Goal: Task Accomplishment & Management: Manage account settings

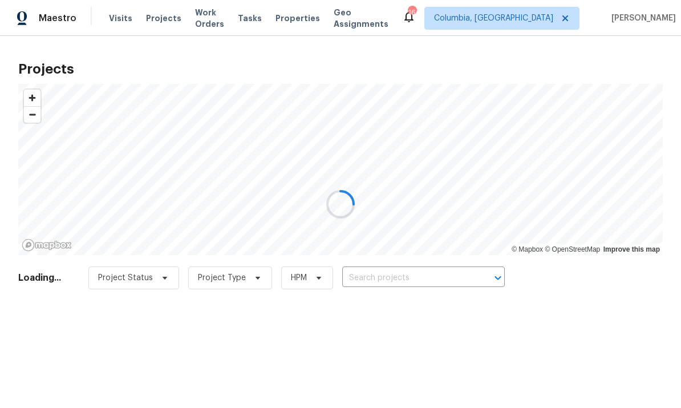
click at [115, 21] on div at bounding box center [340, 204] width 681 height 408
click at [113, 21] on div at bounding box center [340, 204] width 681 height 408
click at [119, 19] on div at bounding box center [340, 204] width 681 height 408
click at [115, 18] on div at bounding box center [340, 204] width 681 height 408
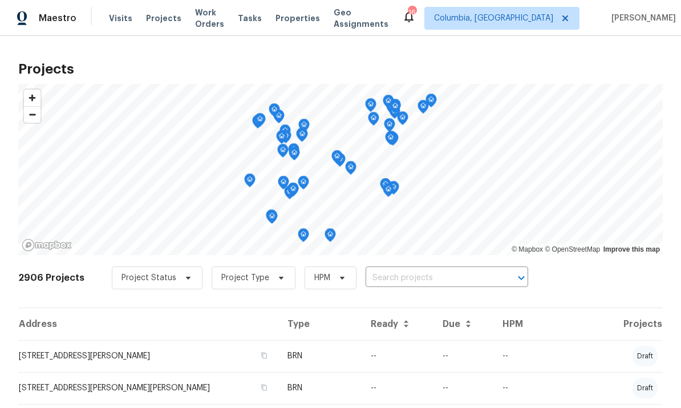
click at [120, 14] on span "Visits" at bounding box center [120, 18] width 23 height 11
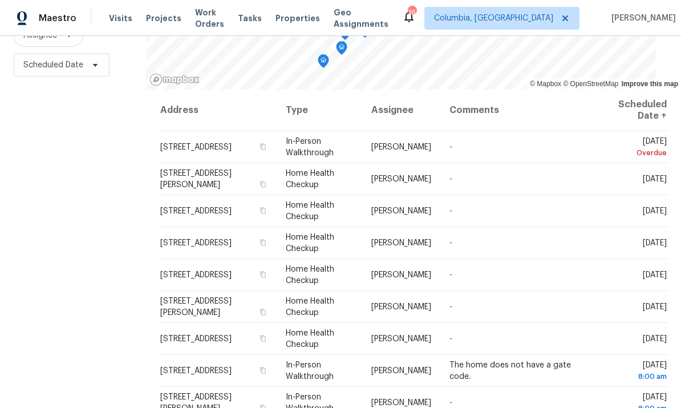
scroll to position [151, 0]
click at [0, 0] on icon at bounding box center [0, 0] width 0 height 0
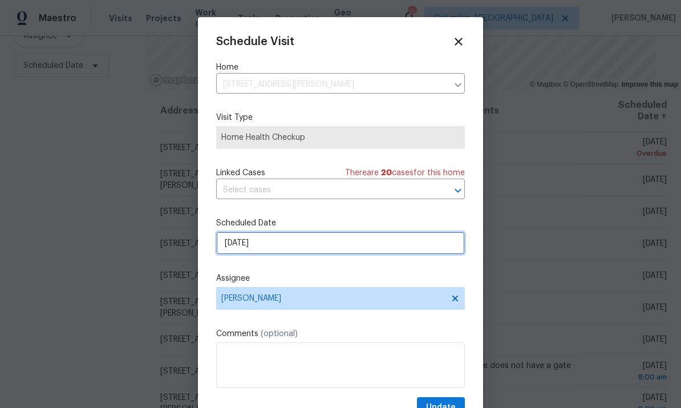
click at [317, 249] on input "[DATE]" at bounding box center [340, 242] width 248 height 23
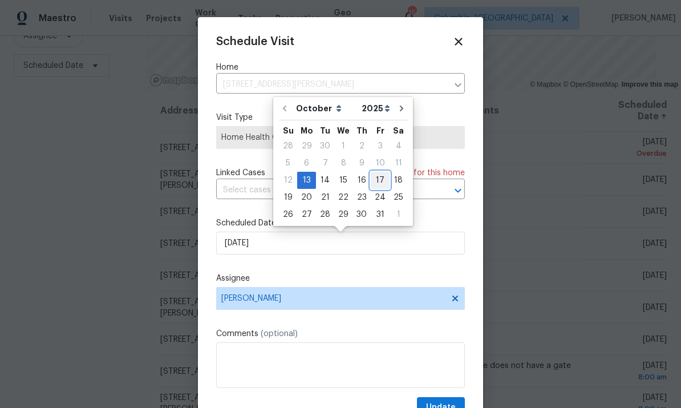
click at [378, 179] on div "17" at bounding box center [379, 180] width 19 height 16
type input "[DATE]"
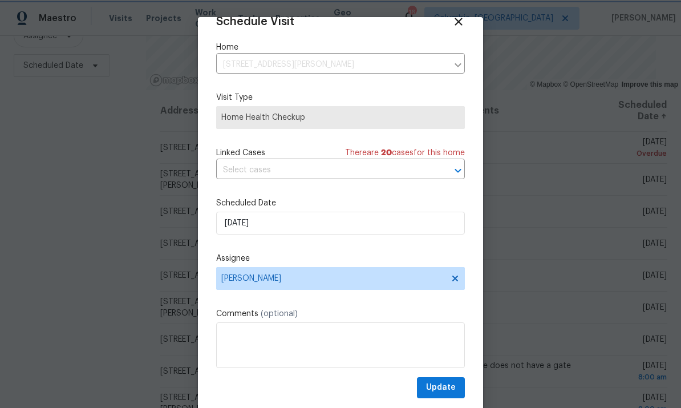
scroll to position [22, 0]
click at [448, 390] on span "Update" at bounding box center [441, 387] width 30 height 14
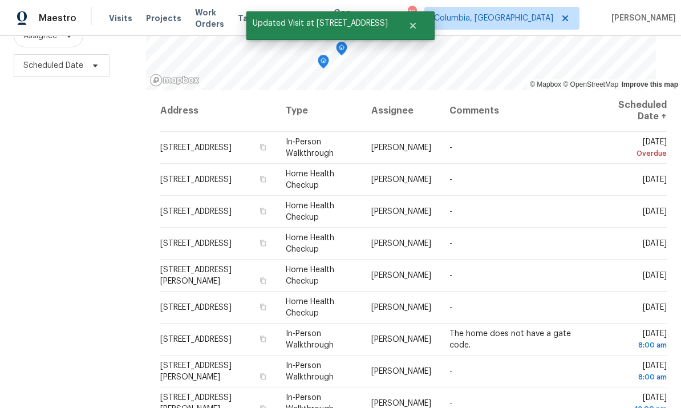
click at [0, 0] on span at bounding box center [0, 0] width 0 height 0
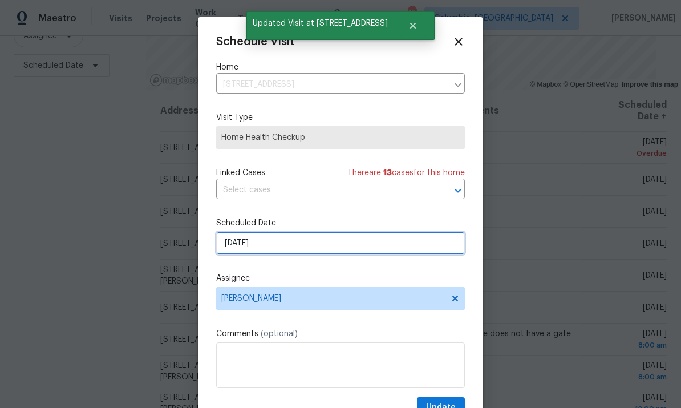
click at [385, 247] on input "[DATE]" at bounding box center [340, 242] width 248 height 23
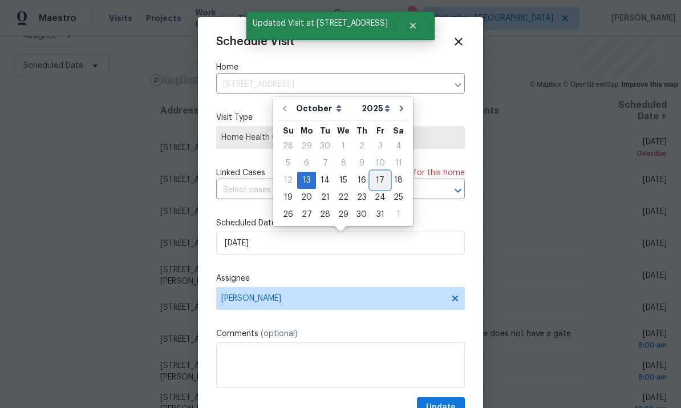
click at [378, 182] on div "17" at bounding box center [379, 180] width 19 height 16
type input "[DATE]"
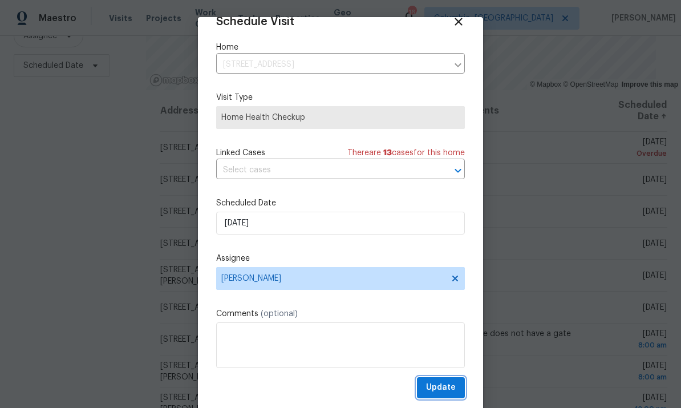
click at [449, 390] on span "Update" at bounding box center [441, 387] width 30 height 14
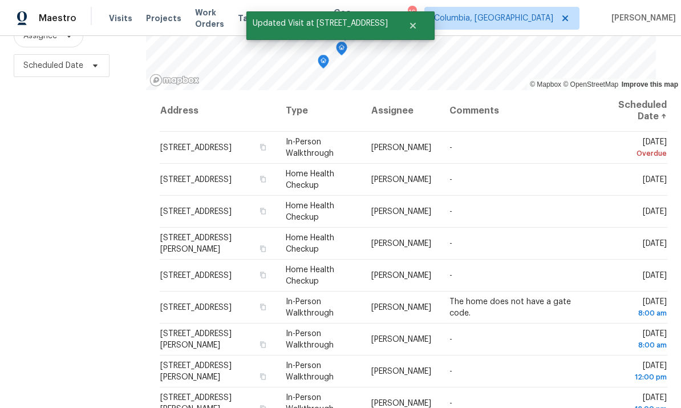
click at [0, 0] on icon at bounding box center [0, 0] width 0 height 0
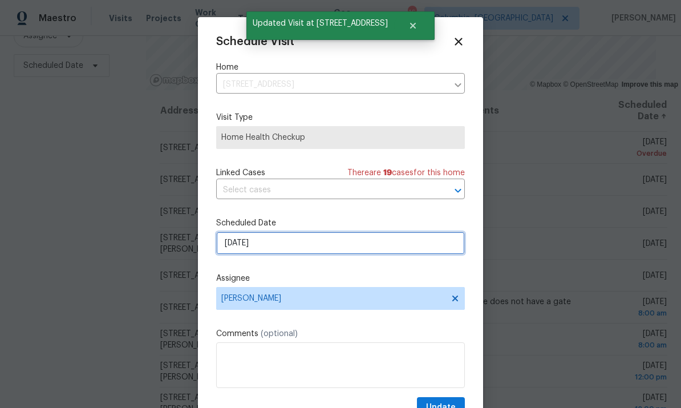
click at [385, 241] on input "[DATE]" at bounding box center [340, 242] width 248 height 23
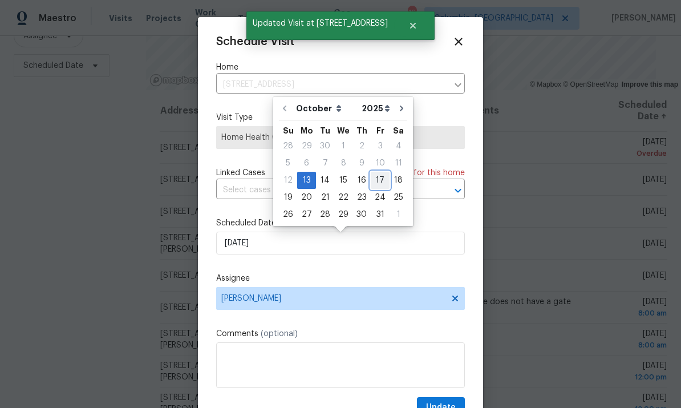
click at [376, 178] on div "17" at bounding box center [379, 180] width 19 height 16
type input "[DATE]"
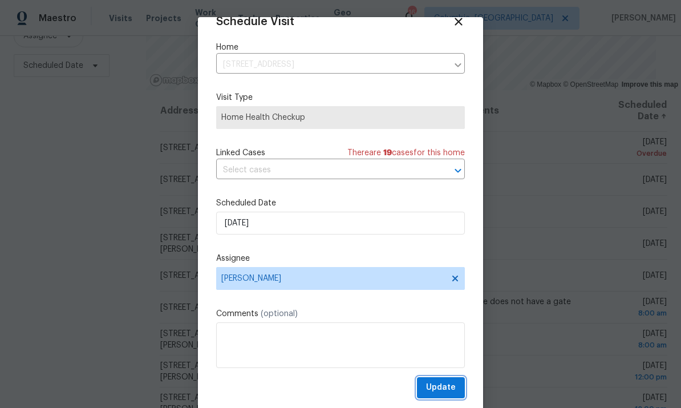
click at [446, 390] on span "Update" at bounding box center [441, 387] width 30 height 14
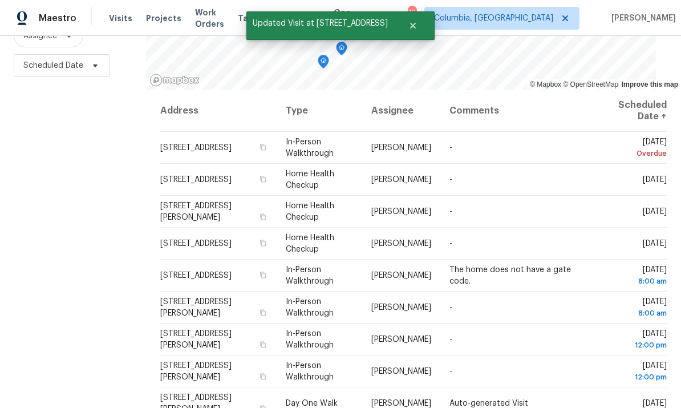
click at [0, 0] on span at bounding box center [0, 0] width 0 height 0
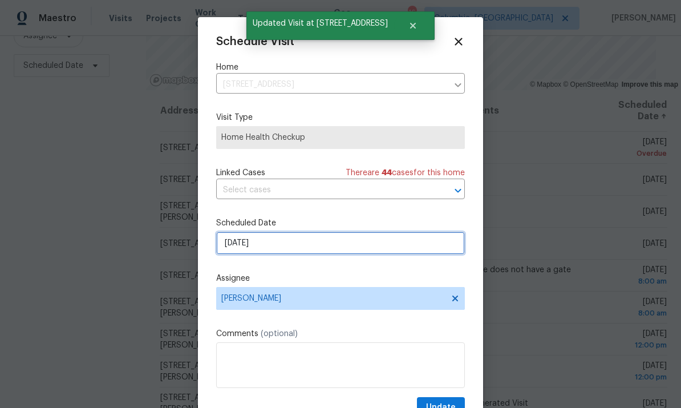
click at [399, 249] on input "[DATE]" at bounding box center [340, 242] width 248 height 23
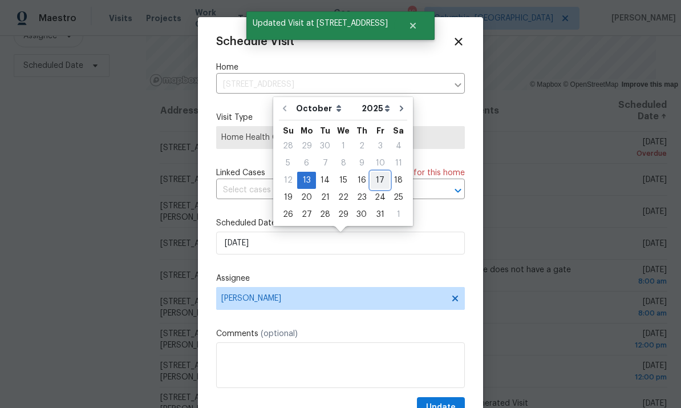
click at [374, 182] on div "17" at bounding box center [379, 180] width 19 height 16
type input "[DATE]"
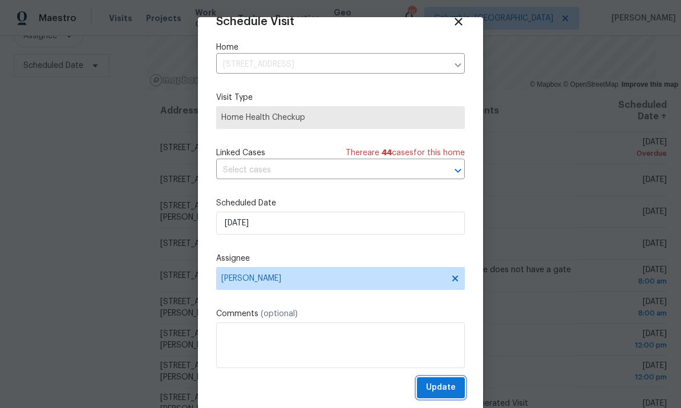
click at [450, 384] on span "Update" at bounding box center [441, 387] width 30 height 14
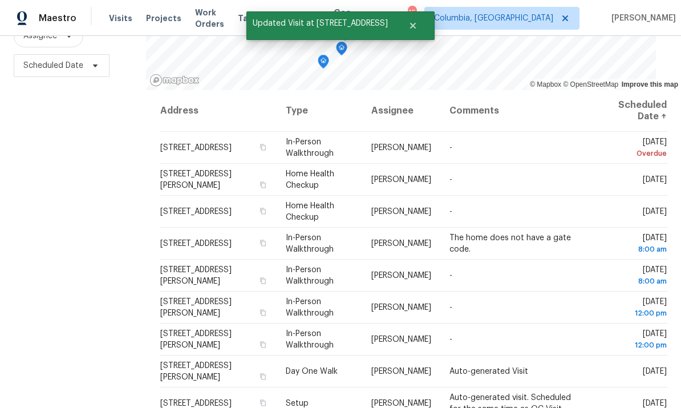
click at [0, 0] on icon at bounding box center [0, 0] width 0 height 0
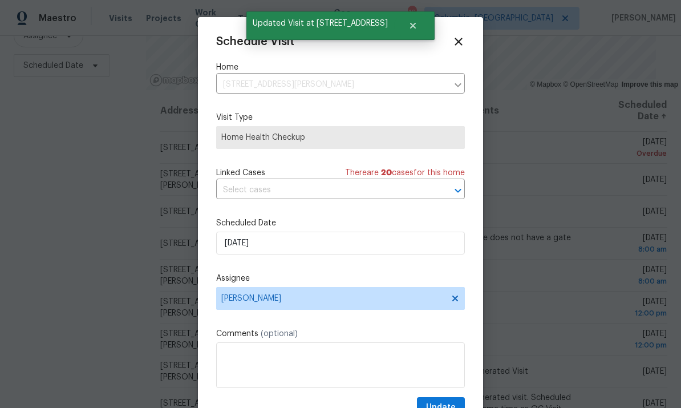
click at [439, 199] on div "​" at bounding box center [340, 190] width 248 height 18
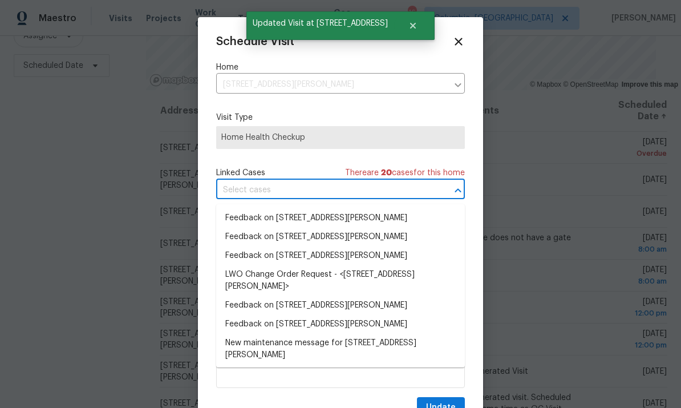
click at [458, 245] on li "Feedback on [STREET_ADDRESS][PERSON_NAME]" at bounding box center [340, 236] width 248 height 19
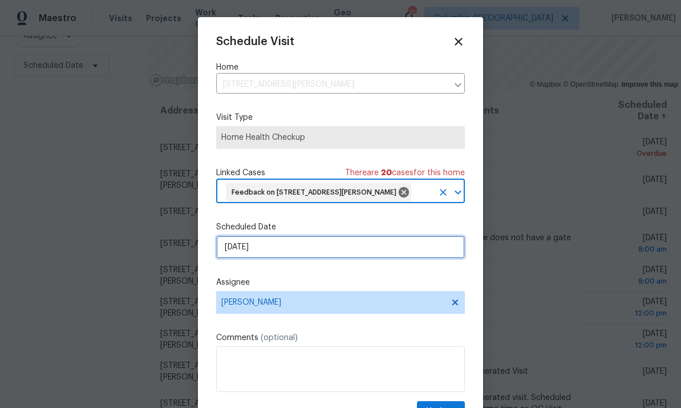
click at [447, 247] on input "[DATE]" at bounding box center [340, 246] width 248 height 23
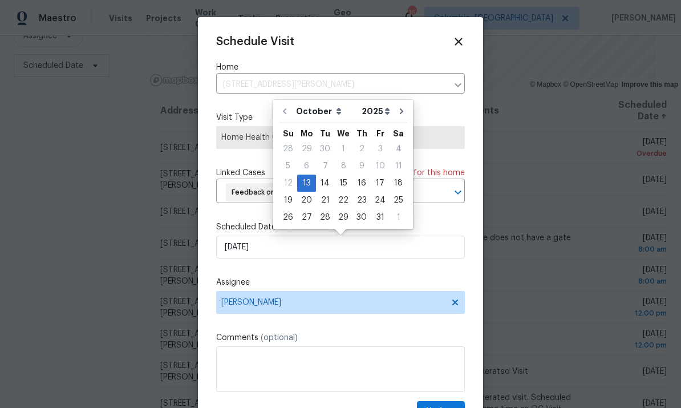
click at [460, 40] on icon at bounding box center [457, 41] width 7 height 7
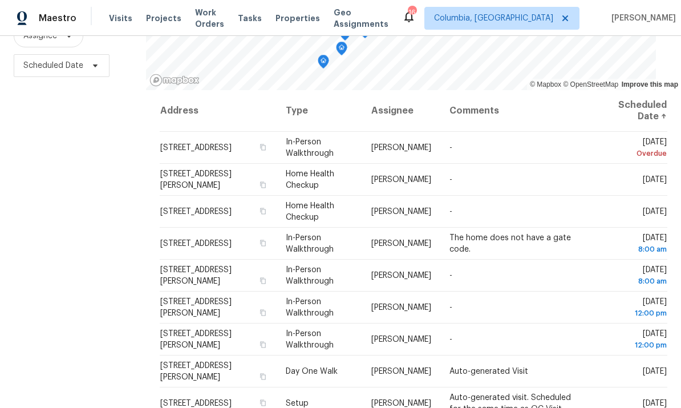
click at [0, 0] on icon at bounding box center [0, 0] width 0 height 0
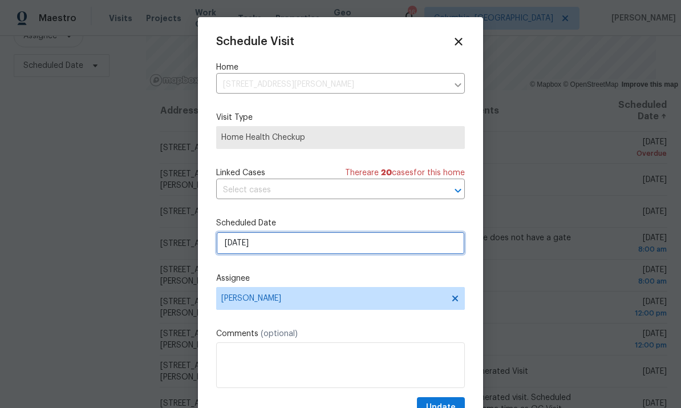
click at [384, 249] on input "[DATE]" at bounding box center [340, 242] width 248 height 23
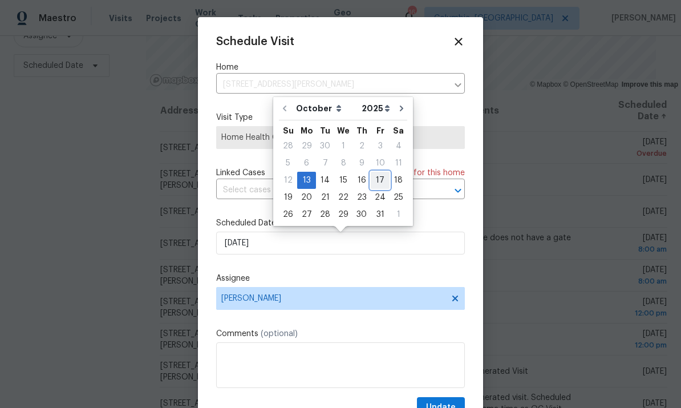
click at [380, 182] on div "17" at bounding box center [379, 180] width 19 height 16
type input "[DATE]"
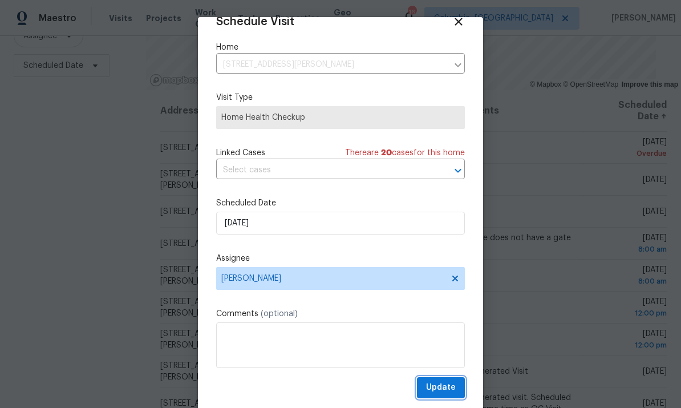
click at [449, 389] on span "Update" at bounding box center [441, 387] width 30 height 14
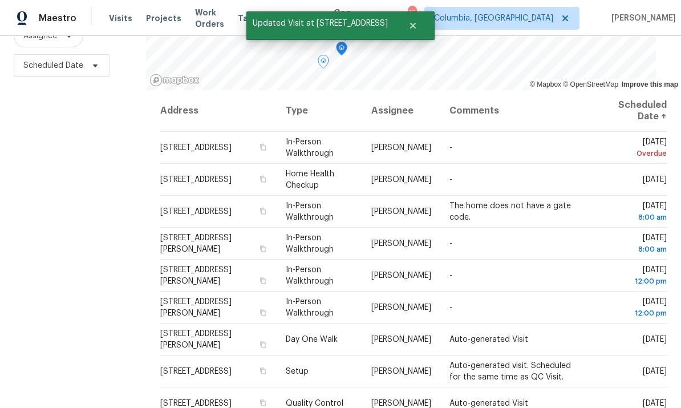
click at [0, 0] on icon at bounding box center [0, 0] width 0 height 0
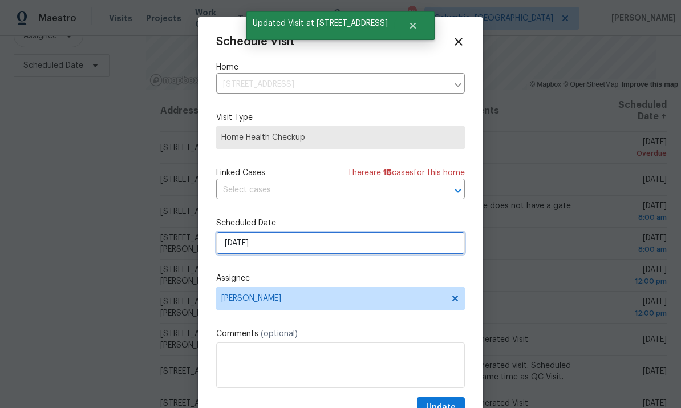
click at [374, 250] on input "[DATE]" at bounding box center [340, 242] width 248 height 23
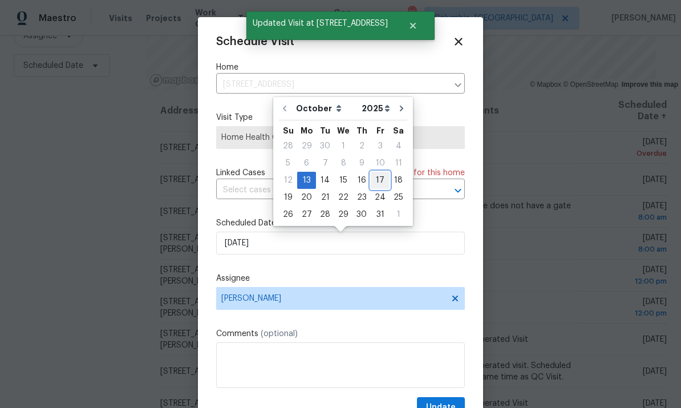
click at [377, 178] on div "17" at bounding box center [379, 180] width 19 height 16
type input "[DATE]"
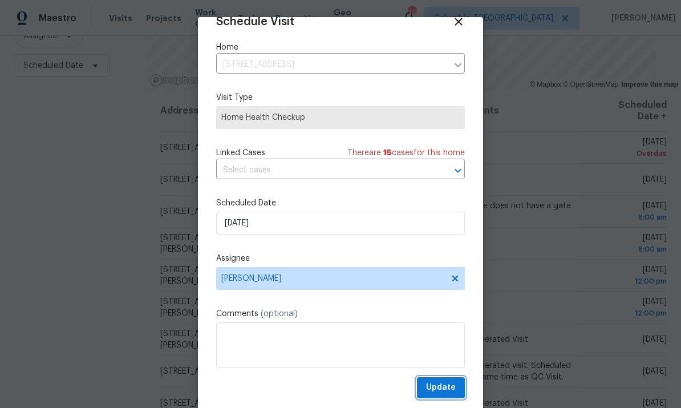
click at [450, 386] on span "Update" at bounding box center [441, 387] width 30 height 14
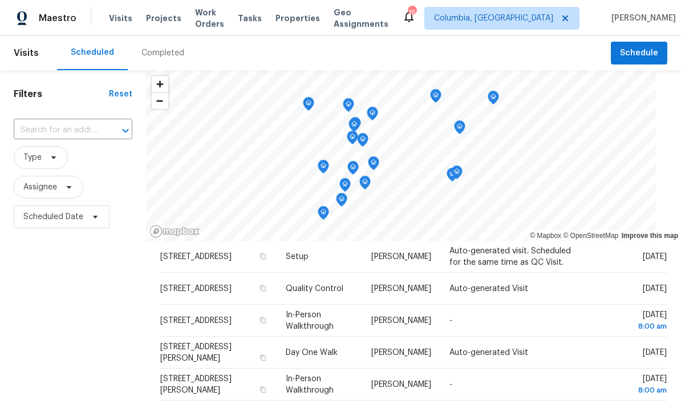
scroll to position [0, 0]
